Goal: Information Seeking & Learning: Learn about a topic

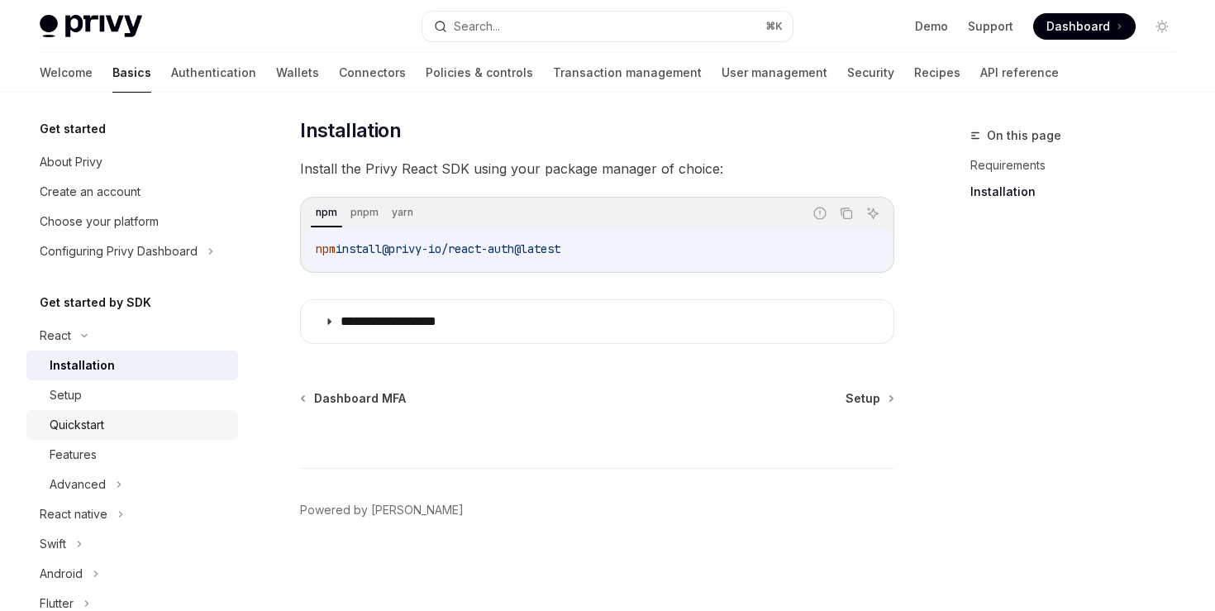
click at [83, 412] on link "Quickstart" at bounding box center [132, 425] width 212 height 30
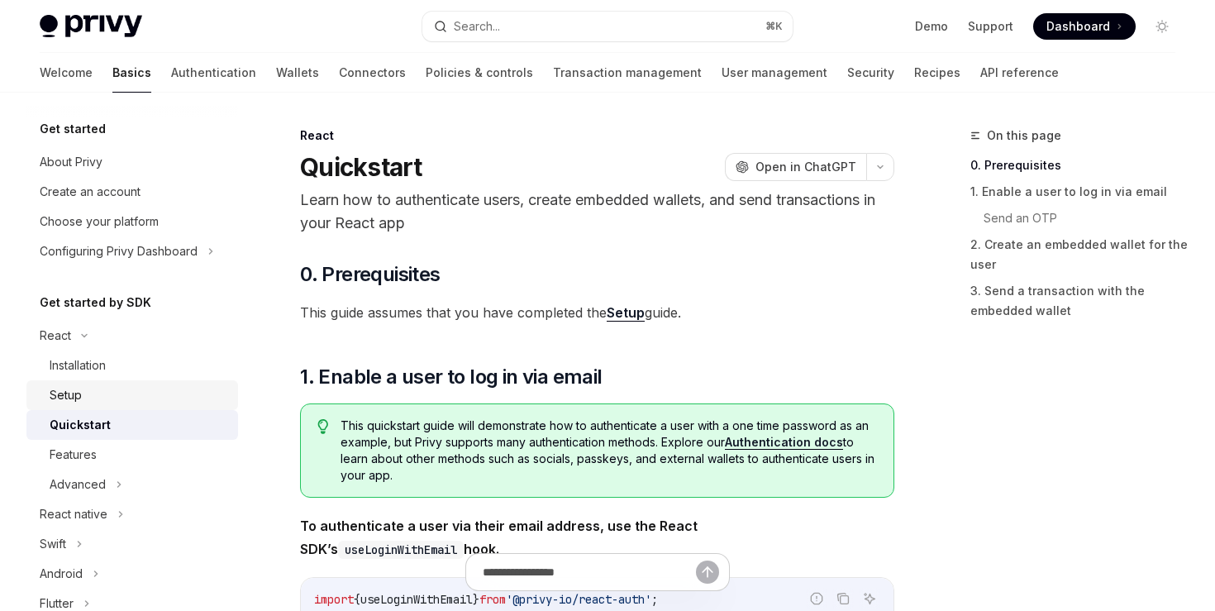
click at [83, 398] on div "Setup" at bounding box center [139, 395] width 179 height 20
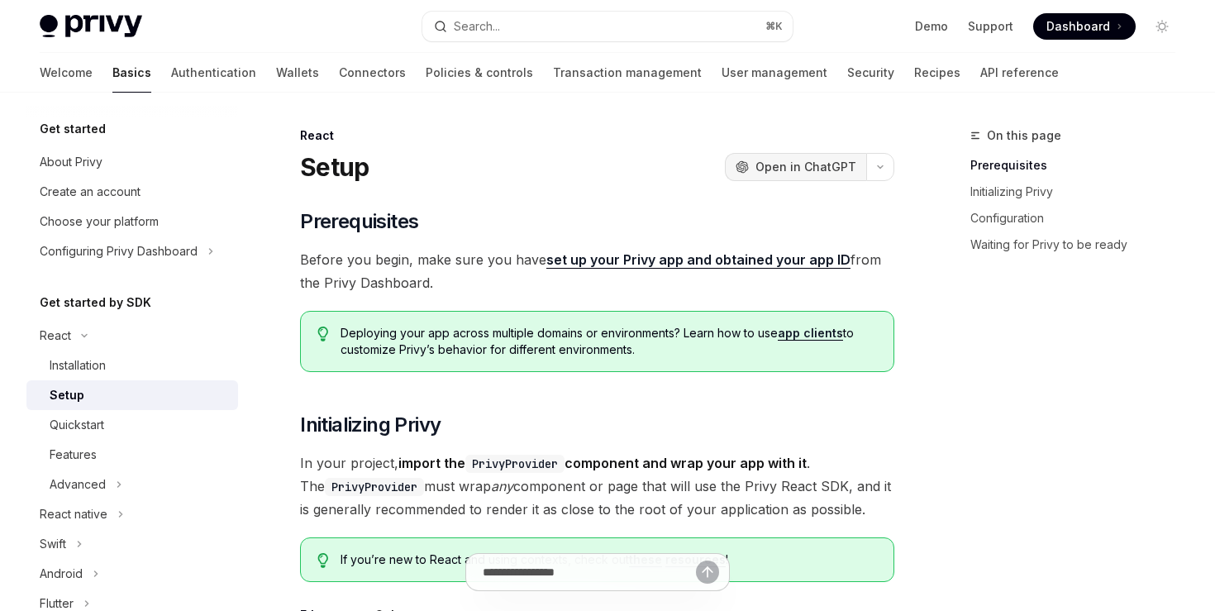
click at [798, 153] on button "OpenAI Open in ChatGPT" at bounding box center [795, 167] width 141 height 28
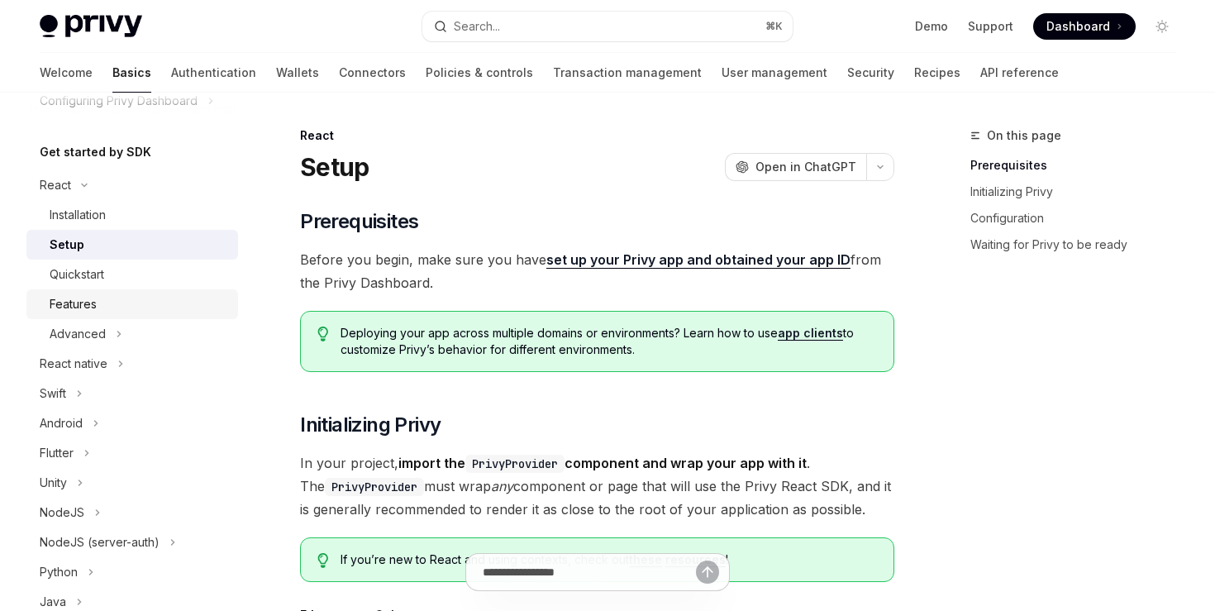
scroll to position [160, 0]
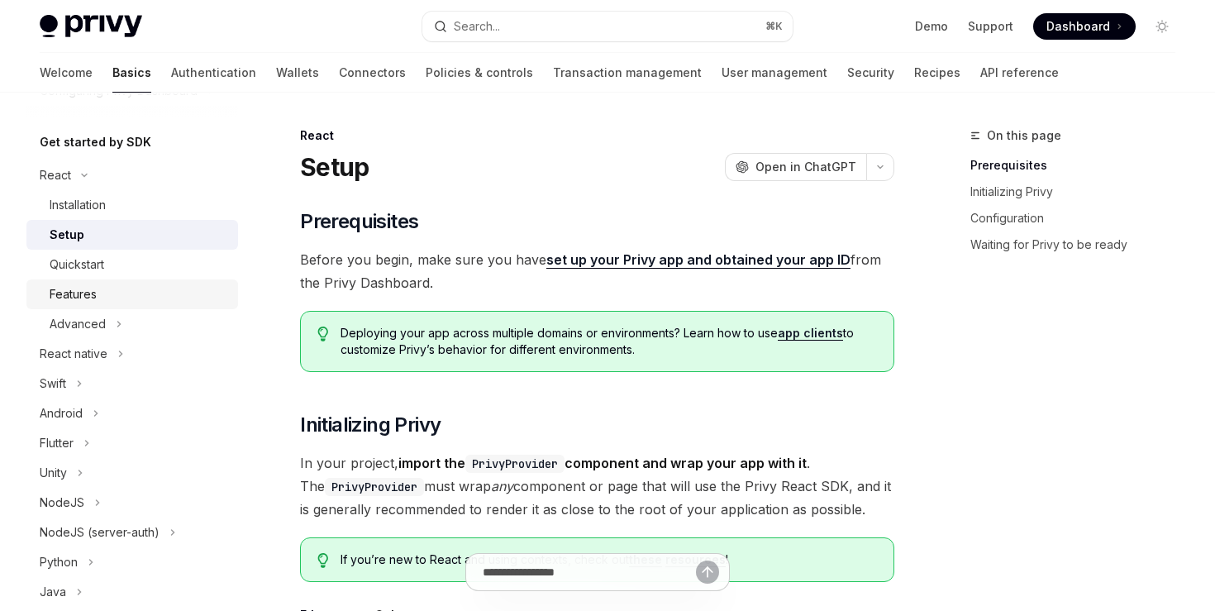
click at [91, 290] on div "Features" at bounding box center [73, 294] width 47 height 20
type textarea "*"
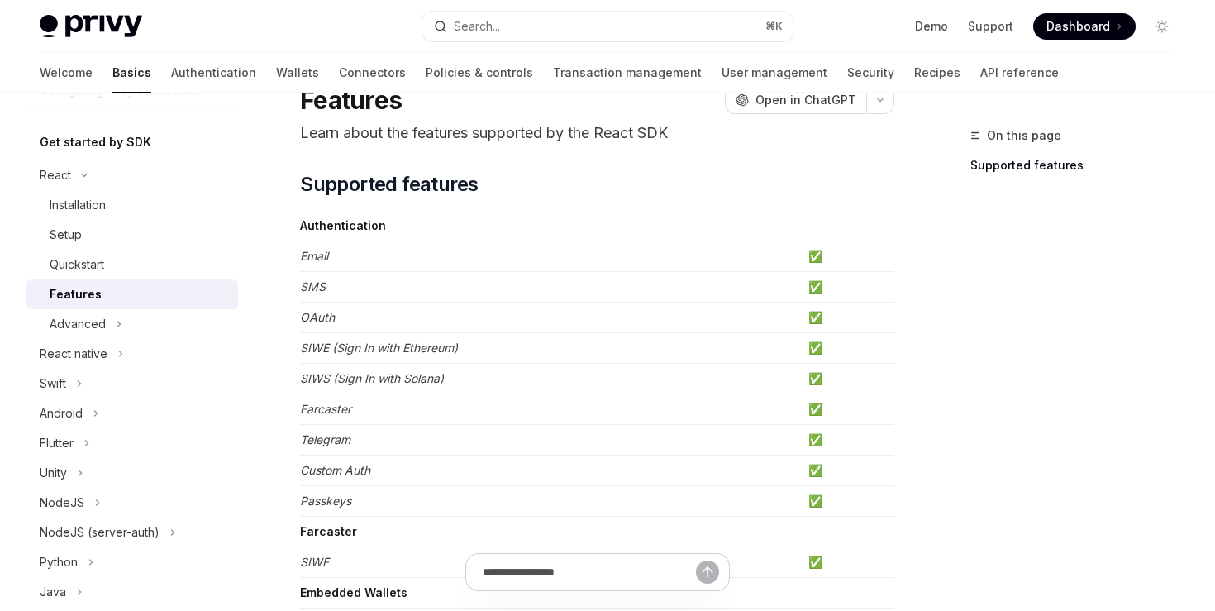
scroll to position [72, 0]
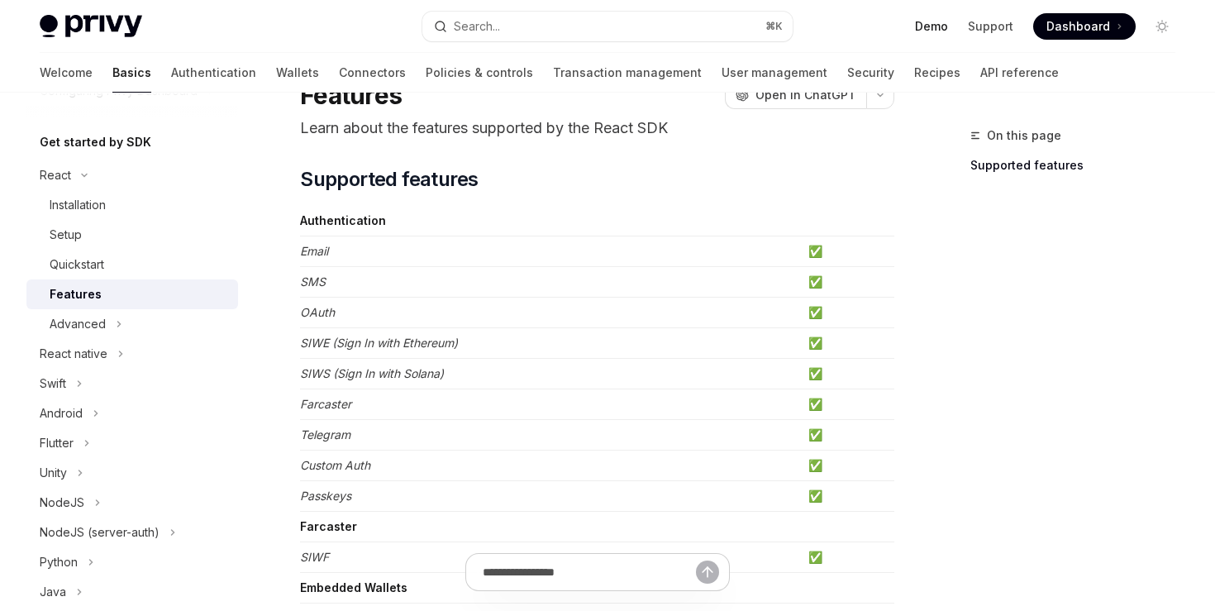
click at [920, 22] on link "Demo" at bounding box center [931, 26] width 33 height 17
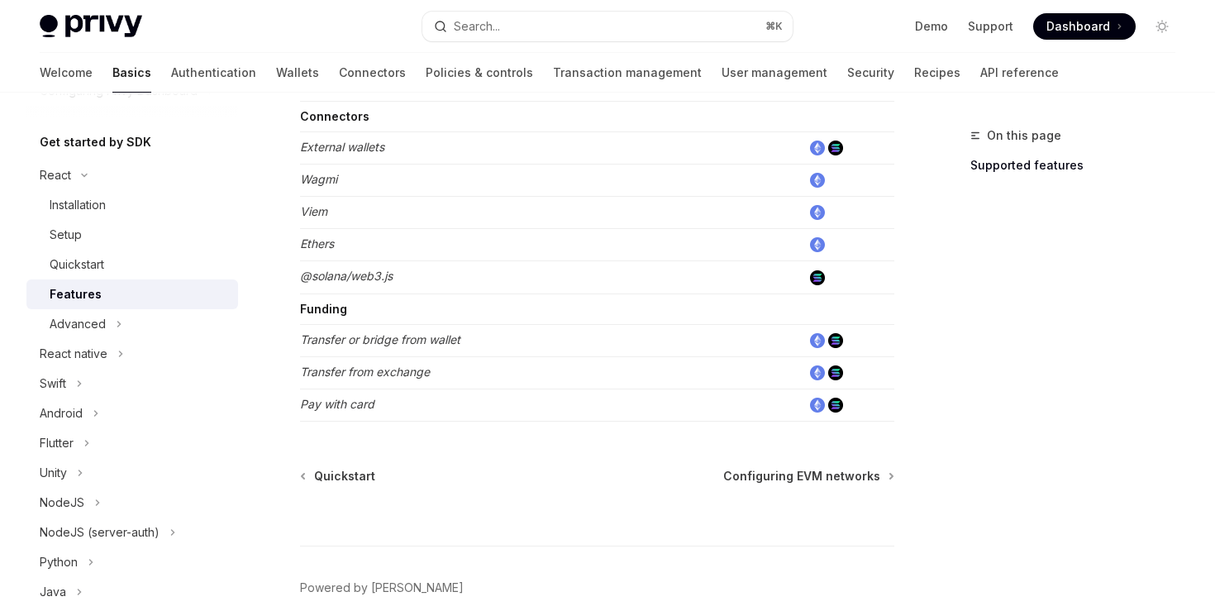
scroll to position [1091, 0]
